Goal: Information Seeking & Learning: Learn about a topic

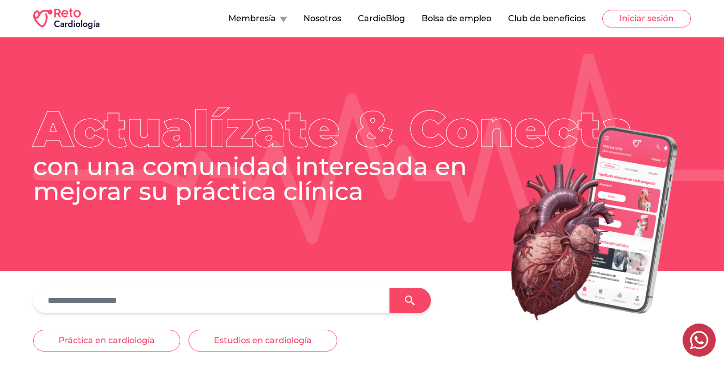
click at [373, 20] on button "CardioBlog" at bounding box center [381, 18] width 47 height 12
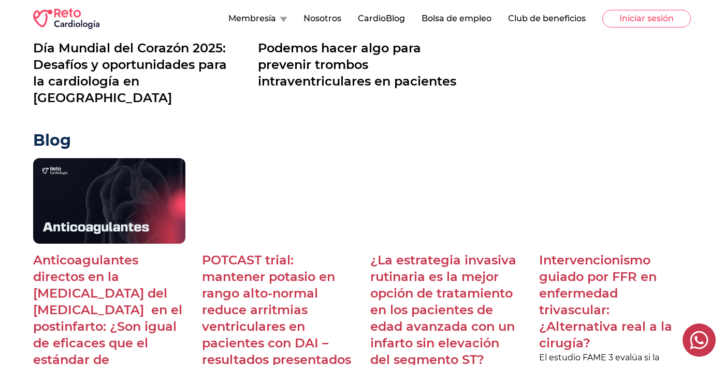
scroll to position [454, 0]
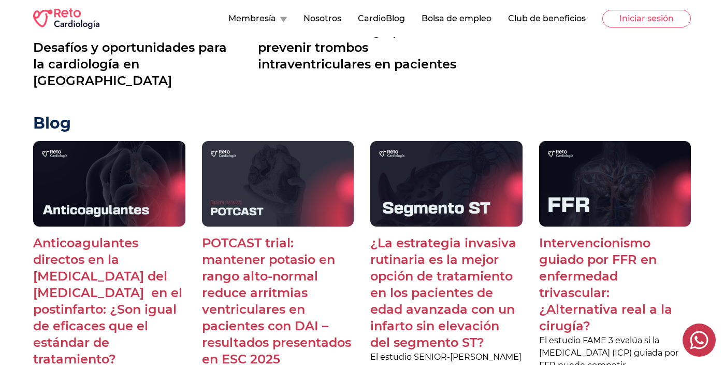
click at [98, 280] on p "Anticoagulantes directos en la [MEDICAL_DATA] del [MEDICAL_DATA] en el postinfa…" at bounding box center [109, 301] width 152 height 133
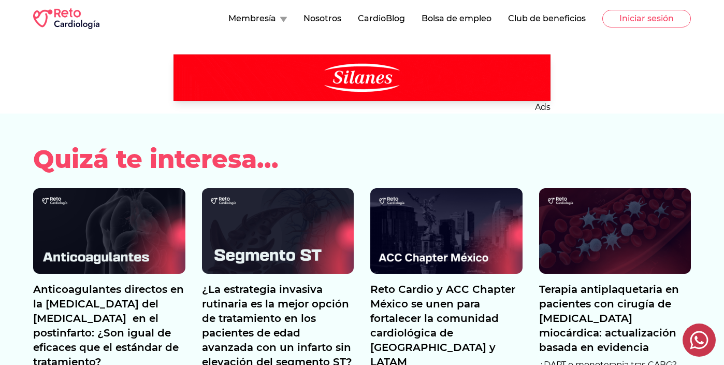
scroll to position [1972, 0]
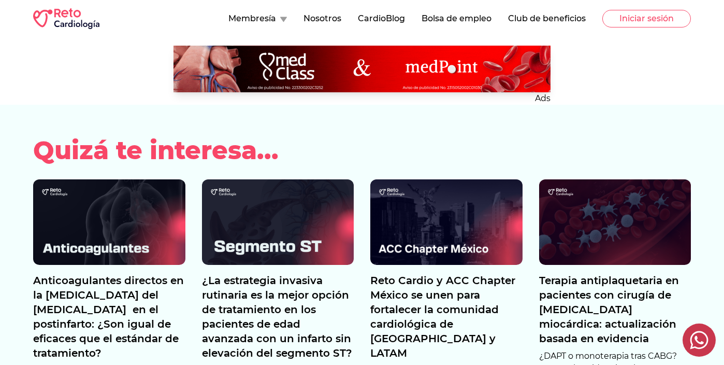
click at [293, 273] on p "¿La estrategia invasiva rutinaria es la mejor opción de tratamiento en los paci…" at bounding box center [278, 316] width 152 height 87
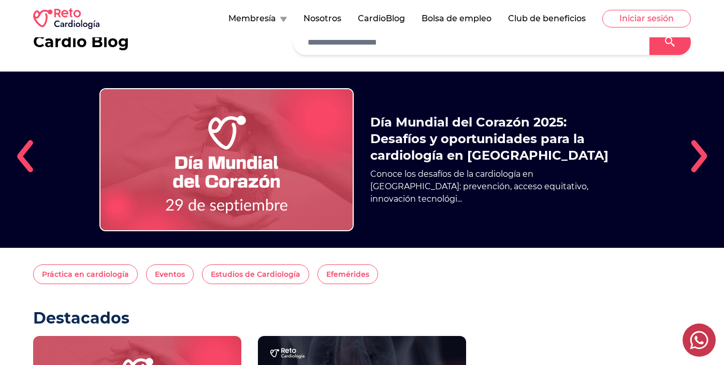
scroll to position [10, 0]
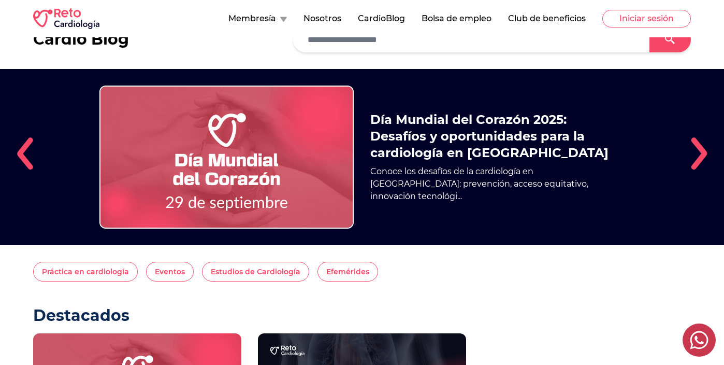
click at [695, 160] on img at bounding box center [699, 153] width 17 height 33
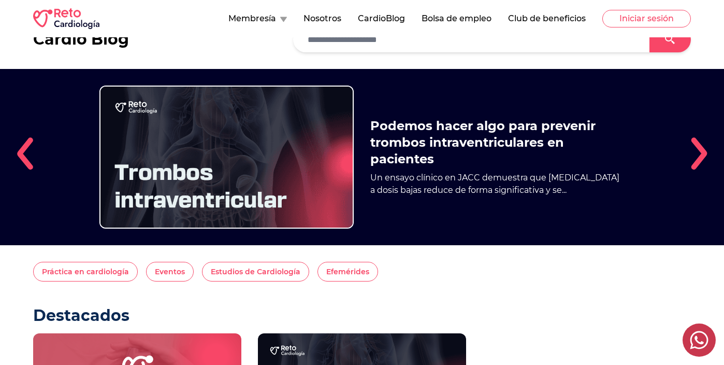
click at [280, 186] on img "2 / 5" at bounding box center [226, 157] width 254 height 143
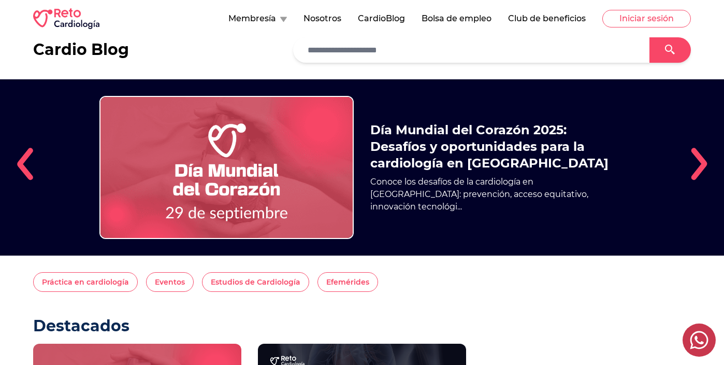
click at [703, 161] on img at bounding box center [699, 163] width 17 height 33
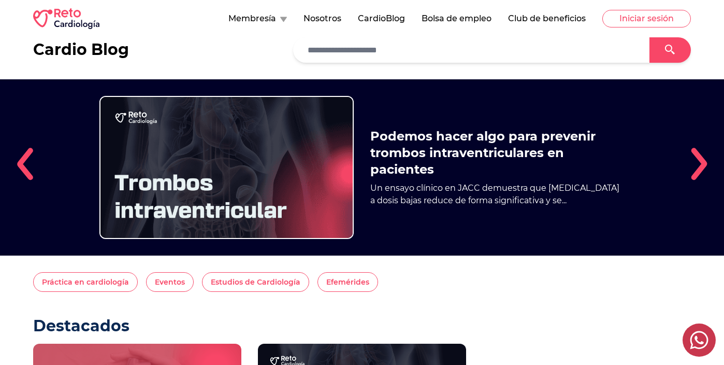
click at [703, 161] on img at bounding box center [699, 163] width 17 height 33
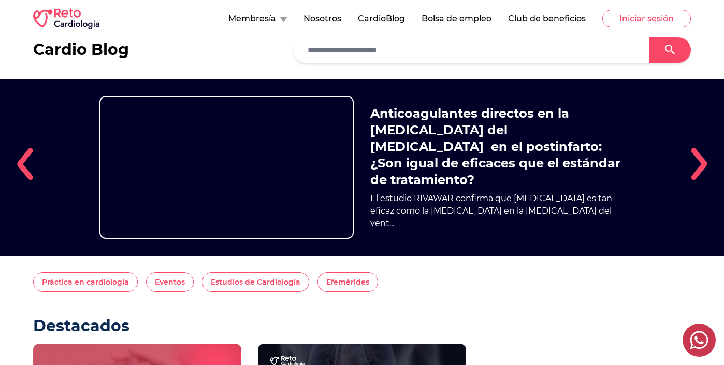
click at [463, 163] on h2 "Anticoagulantes directos en la [MEDICAL_DATA] del [MEDICAL_DATA] en el postinfa…" at bounding box center [498, 146] width 254 height 83
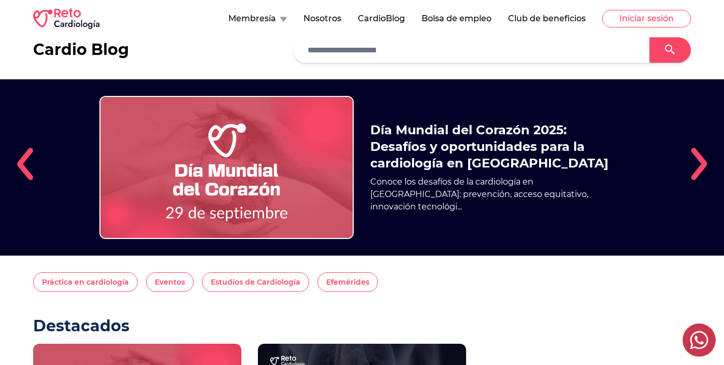
click at [699, 161] on img at bounding box center [699, 163] width 17 height 33
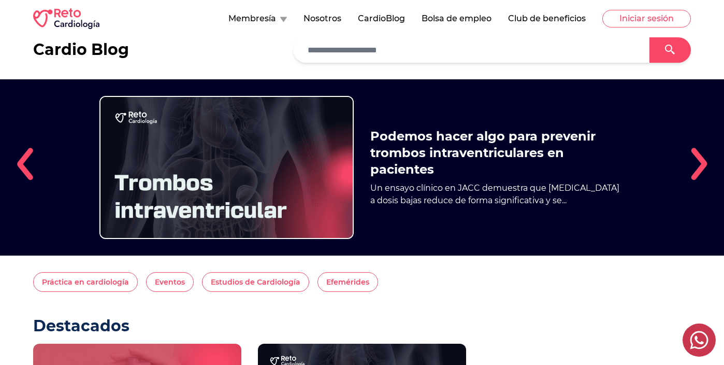
click at [699, 161] on img at bounding box center [699, 163] width 17 height 33
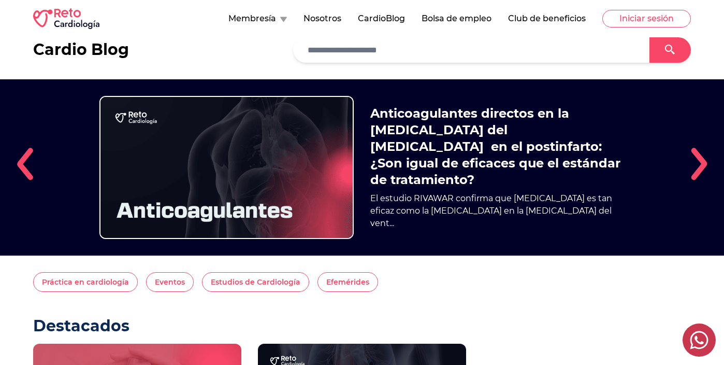
click at [375, 16] on button "CardioBlog" at bounding box center [381, 18] width 47 height 12
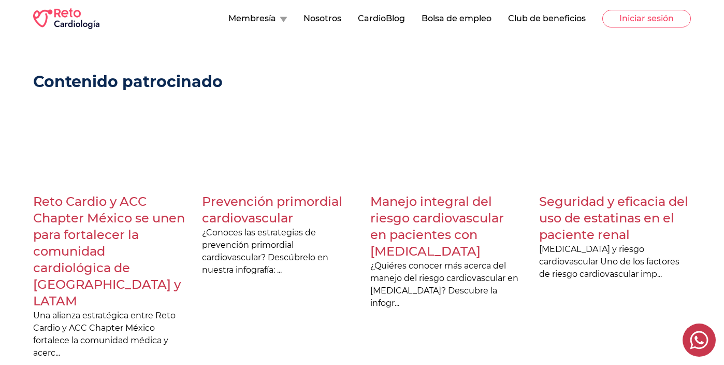
scroll to position [1242, 0]
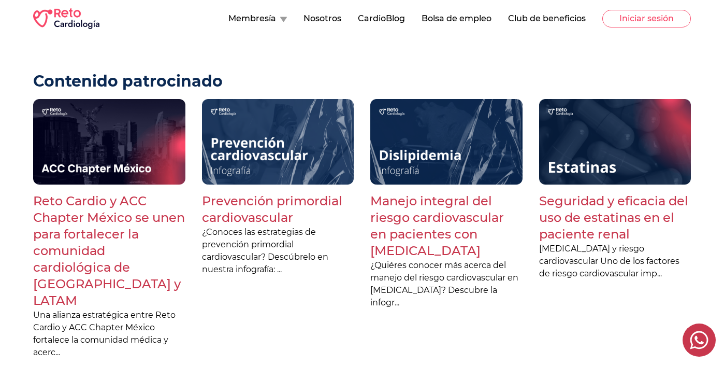
click at [107, 193] on p "Reto Cardio y ACC Chapter México se unen para fortalecer la comunidad cardiológ…" at bounding box center [109, 251] width 152 height 116
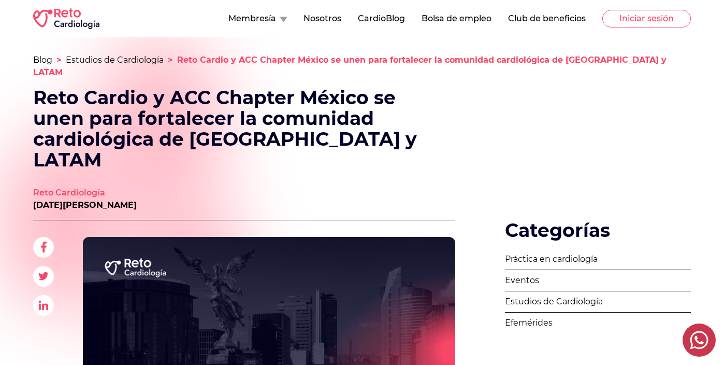
click at [364, 135] on h1 "Reto Cardio y ACC Chapter México se unen para fortalecer la comunidad cardiológ…" at bounding box center [232, 128] width 398 height 83
click at [75, 18] on img at bounding box center [66, 18] width 66 height 21
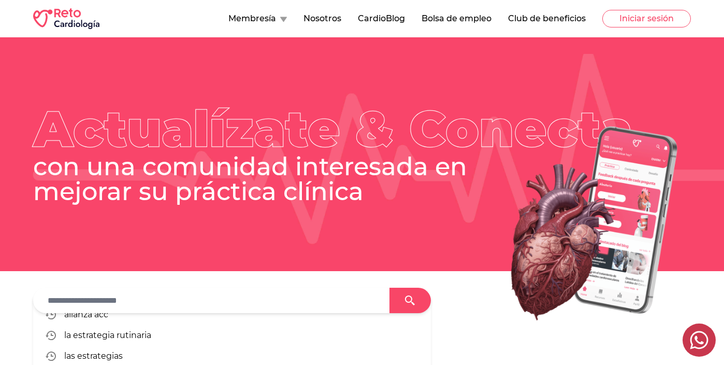
click at [232, 300] on input "text" at bounding box center [211, 300] width 340 height 17
type input "***"
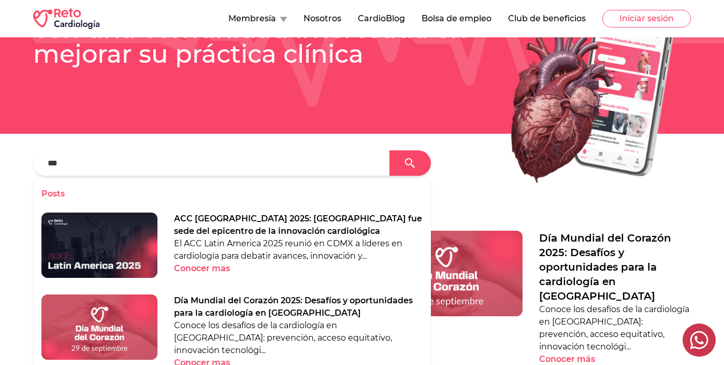
scroll to position [138, 0]
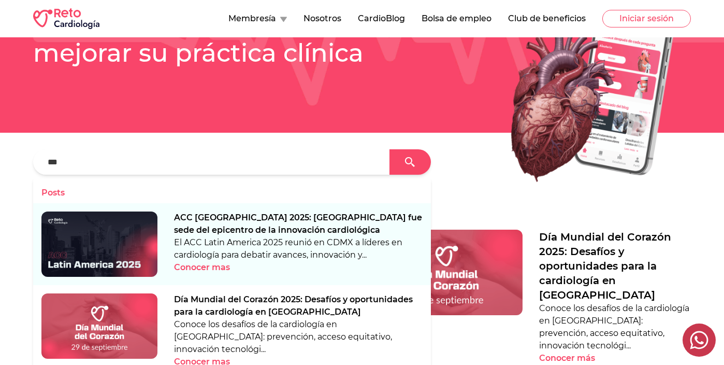
click at [229, 218] on p "ACC [GEOGRAPHIC_DATA] 2025: [GEOGRAPHIC_DATA] fue sede del epicentro de la inno…" at bounding box center [298, 223] width 249 height 25
